Goal: Information Seeking & Learning: Learn about a topic

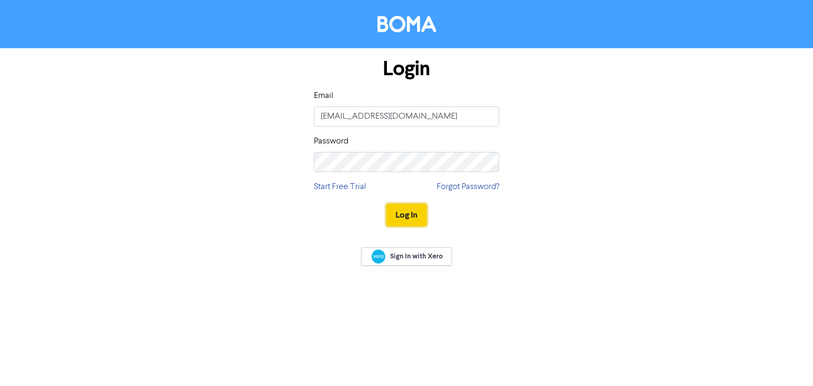
click at [389, 209] on button "Log In" at bounding box center [406, 215] width 40 height 22
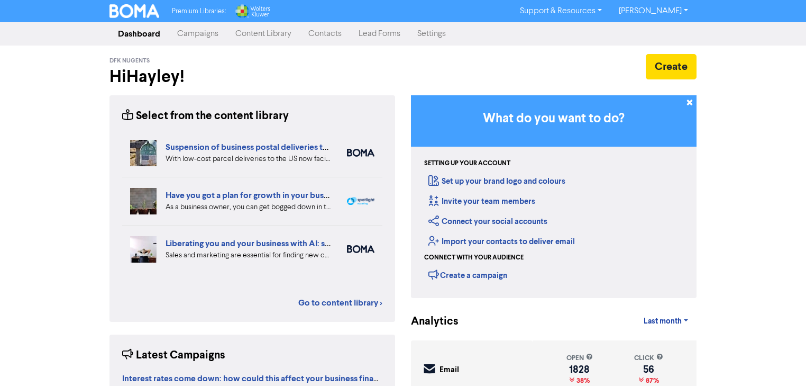
click at [252, 42] on link "Content Library" at bounding box center [263, 33] width 73 height 21
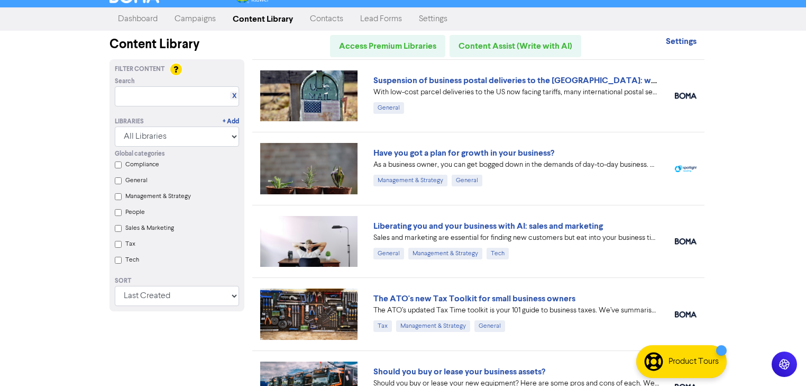
scroll to position [42, 0]
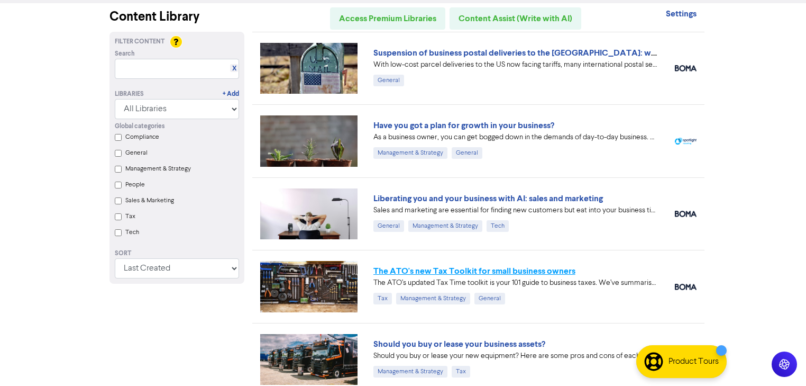
click at [475, 270] on link "The ATO's new Tax Toolkit for small business owners" at bounding box center [474, 271] width 202 height 11
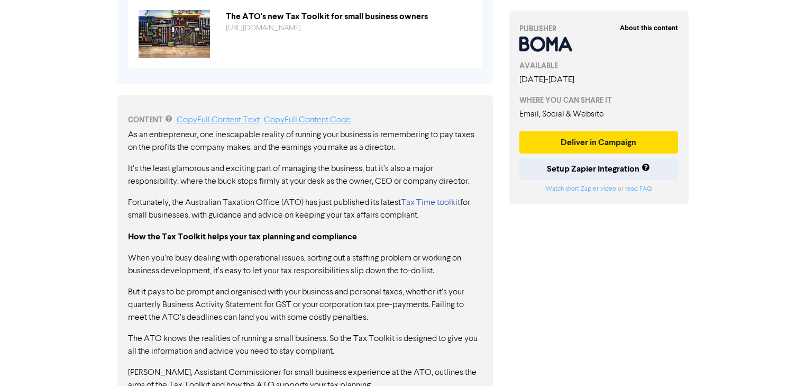
scroll to position [344, 0]
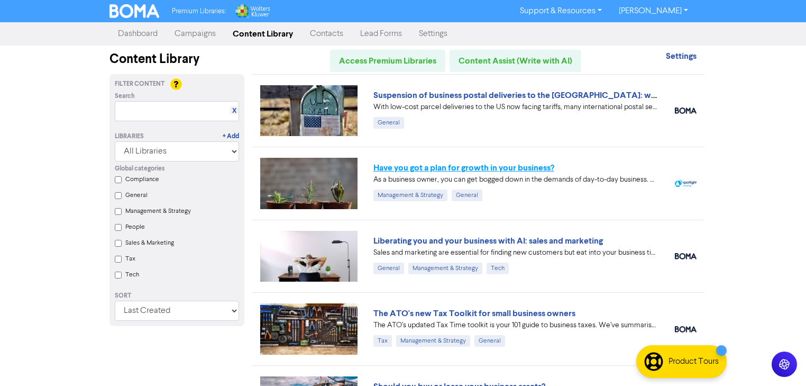
click at [468, 172] on link "Have you got a plan for growth in your business?" at bounding box center [463, 167] width 181 height 11
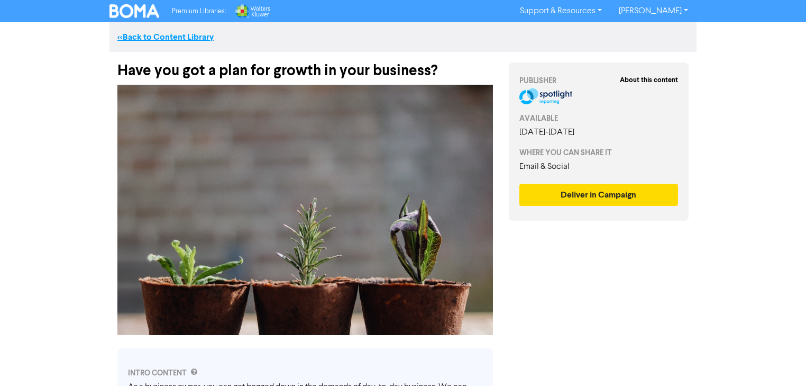
click at [194, 38] on link "<< Back to Content Library" at bounding box center [165, 37] width 96 height 11
